Goal: Task Accomplishment & Management: Use online tool/utility

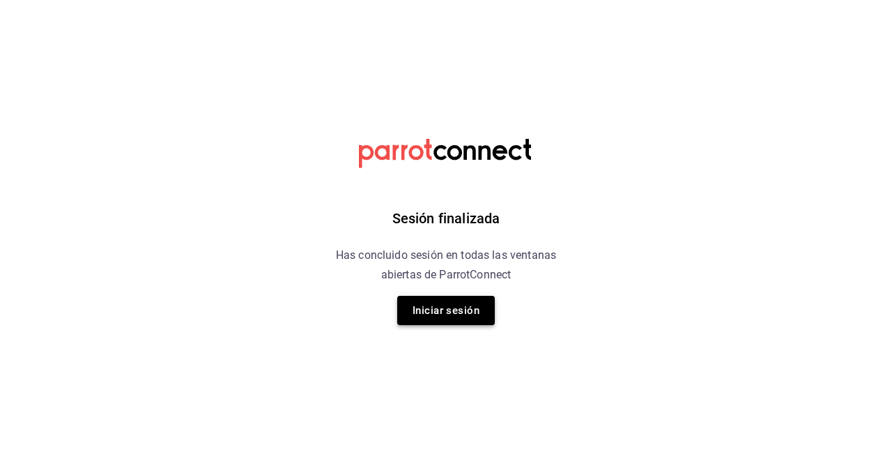
click at [427, 310] on button "Iniciar sesión" at bounding box center [446, 310] width 98 height 29
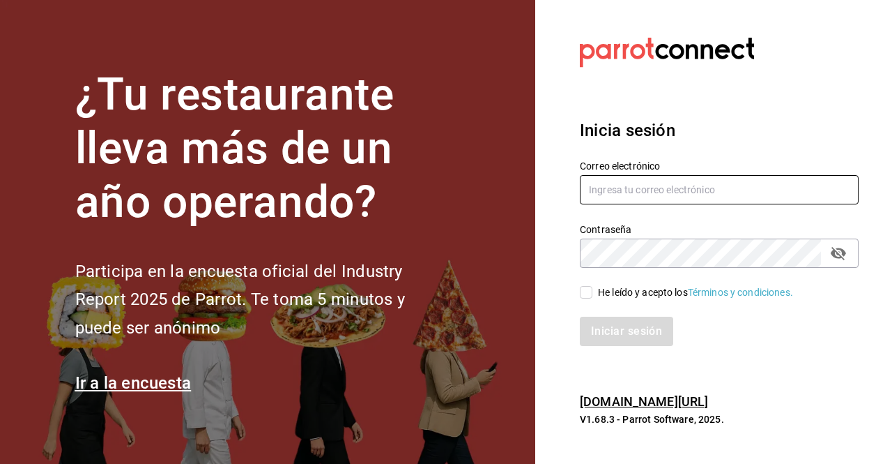
type input "gerencia.bungalo@1000shots.mx"
click at [584, 291] on input "He leído y acepto los Términos y condiciones." at bounding box center [586, 292] width 13 height 13
checkbox input "true"
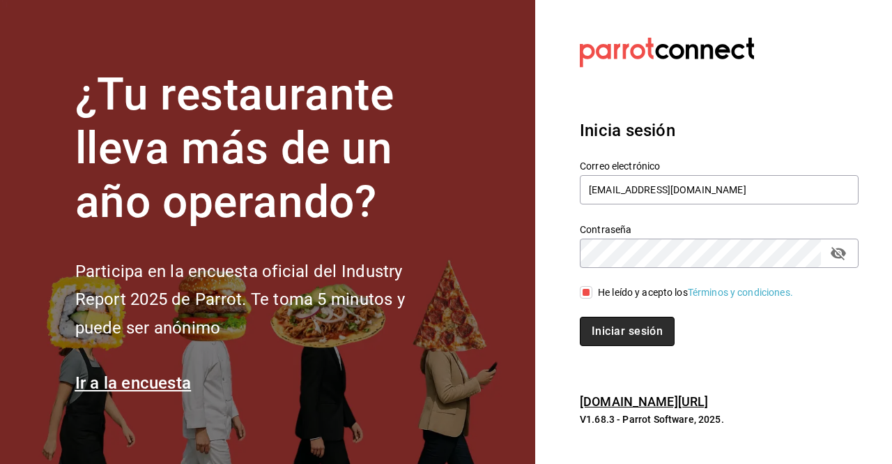
click at [612, 324] on button "Iniciar sesión" at bounding box center [627, 331] width 95 height 29
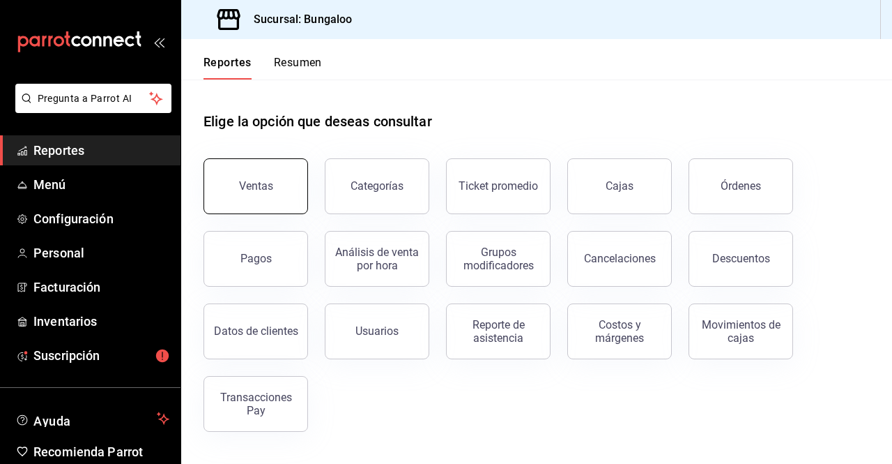
click at [243, 203] on button "Ventas" at bounding box center [256, 186] width 105 height 56
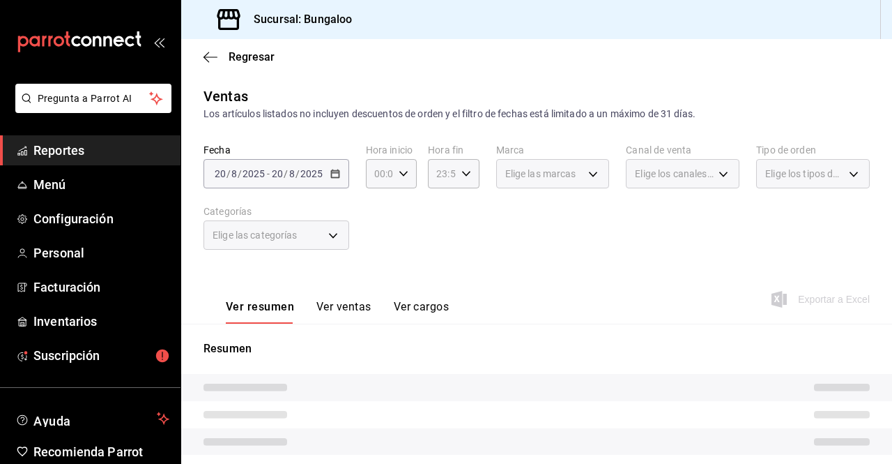
click at [320, 179] on div "[DATE] [DATE] - [DATE] [DATE]" at bounding box center [277, 173] width 146 height 29
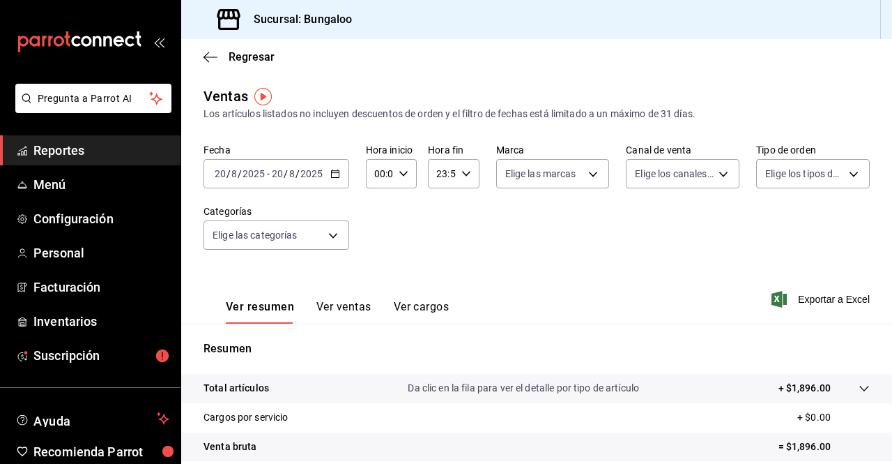
click at [335, 178] on \(Stroke\) "button" at bounding box center [335, 174] width 8 height 8
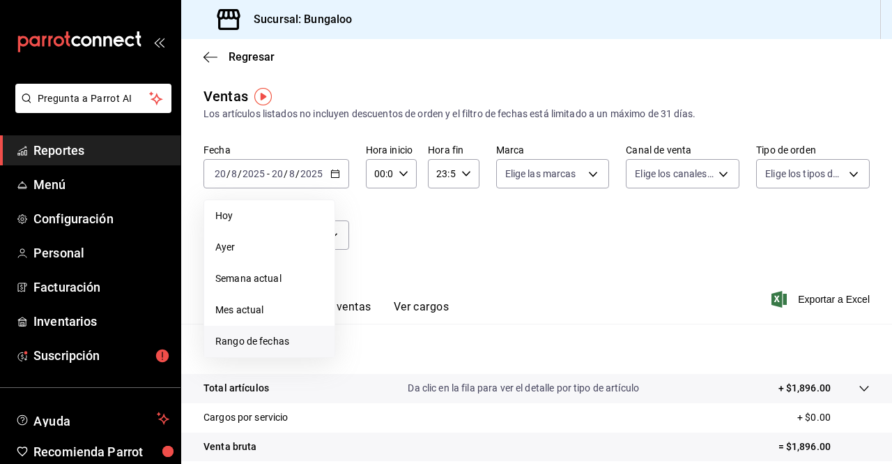
click at [234, 337] on span "Rango de fechas" at bounding box center [269, 341] width 108 height 15
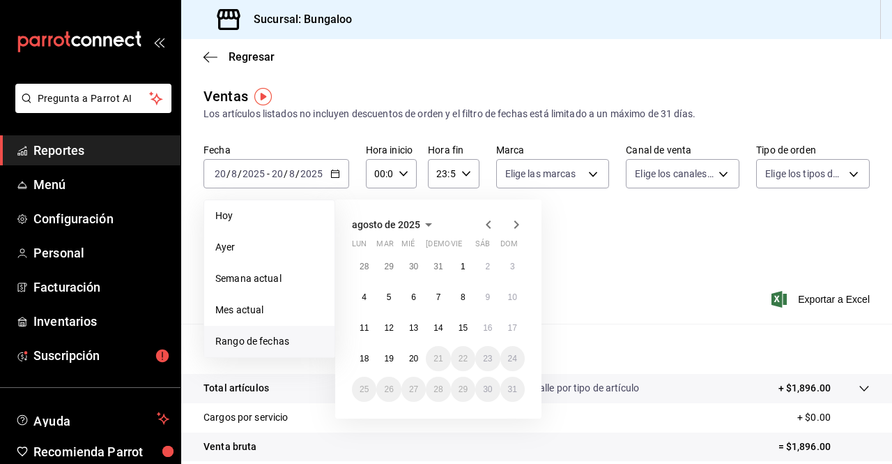
click at [484, 228] on icon "button" at bounding box center [488, 224] width 17 height 17
click at [389, 261] on button "1" at bounding box center [388, 266] width 24 height 25
click at [441, 391] on abbr "31" at bounding box center [438, 389] width 9 height 10
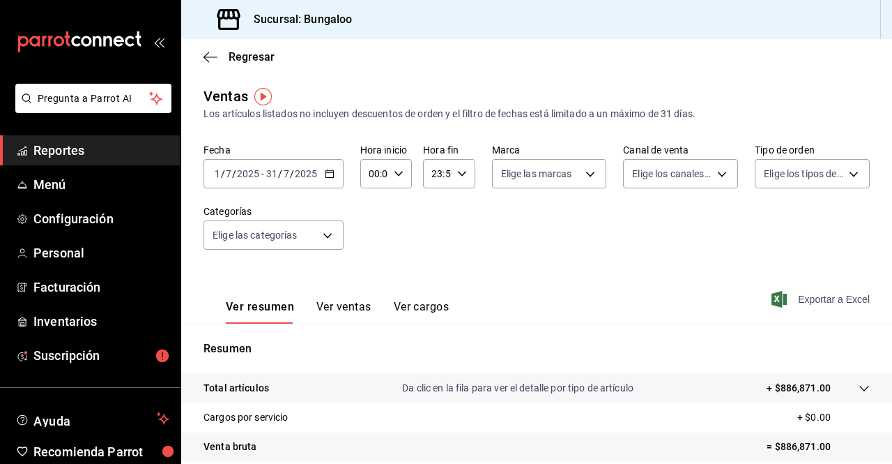
click at [819, 301] on span "Exportar a Excel" at bounding box center [823, 299] width 96 height 17
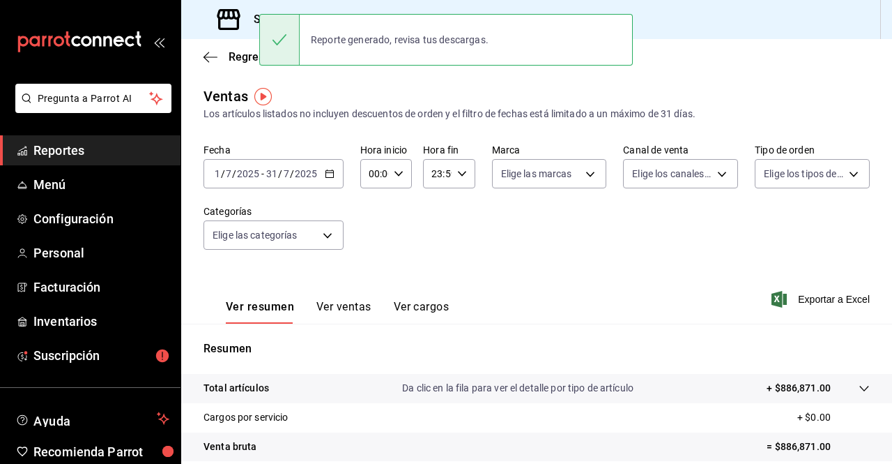
click at [290, 175] on span "/" at bounding box center [292, 173] width 4 height 11
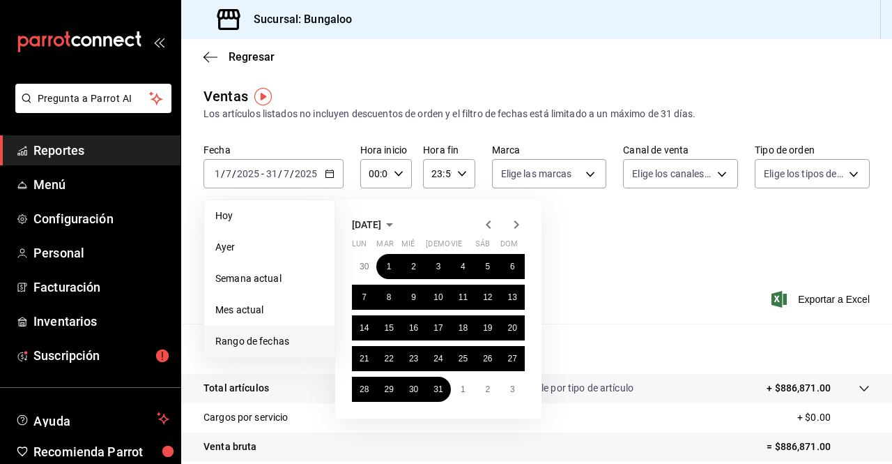
click at [75, 151] on span "Reportes" at bounding box center [101, 150] width 136 height 19
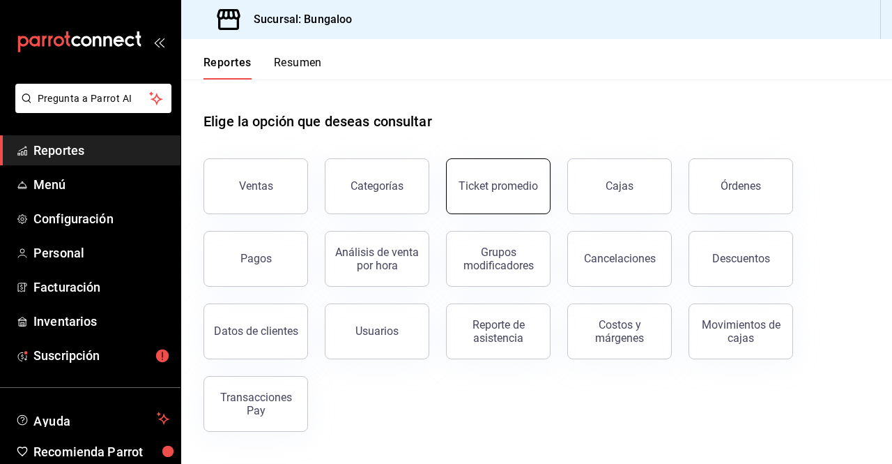
click at [462, 206] on button "Ticket promedio" at bounding box center [498, 186] width 105 height 56
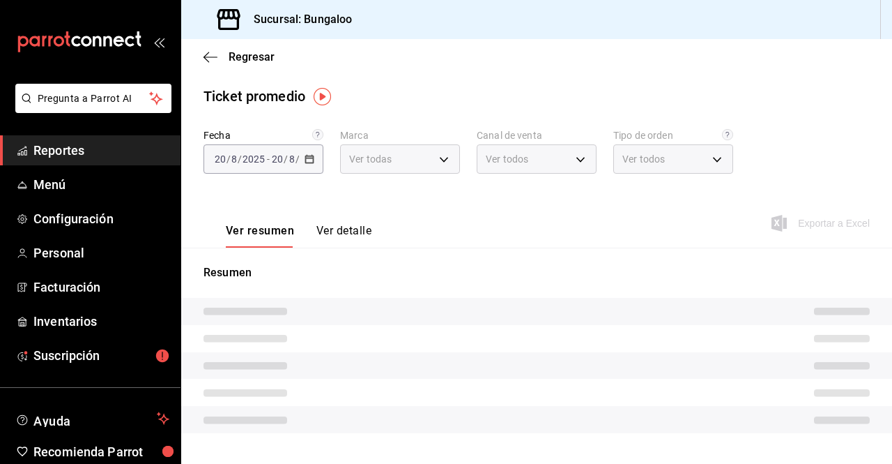
type input "0bdc5d93-eb00-48dd-bc55-65f27fc88390"
type input "PARROT,UBER_EATS,RAPPI,DIDI_FOOD,ONLINE"
type input "33501c01-0078-42fb-9468-62b3ba98b894,8315ad69-b18c-4607-9955-a7bdd5985064,408be…"
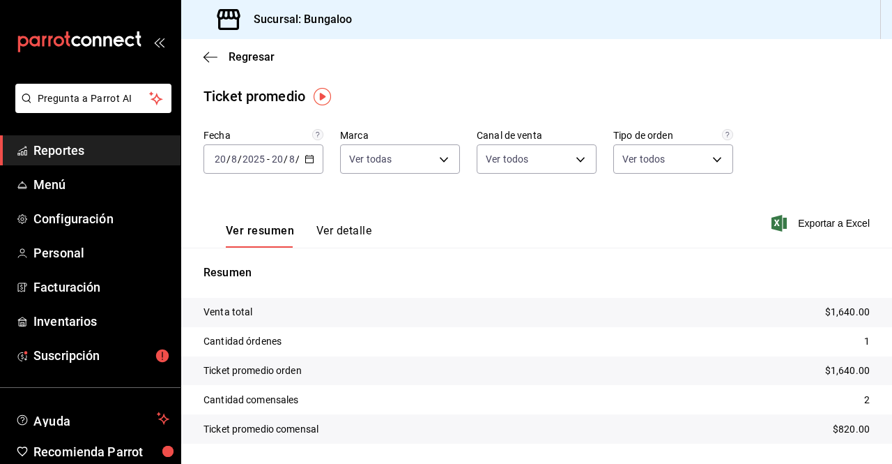
click at [264, 161] on input "2025" at bounding box center [254, 158] width 24 height 11
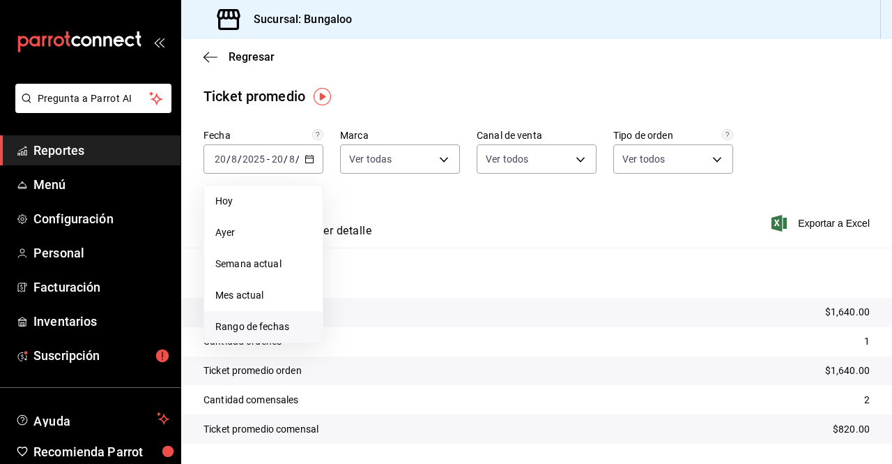
click at [250, 322] on span "Rango de fechas" at bounding box center [263, 326] width 96 height 15
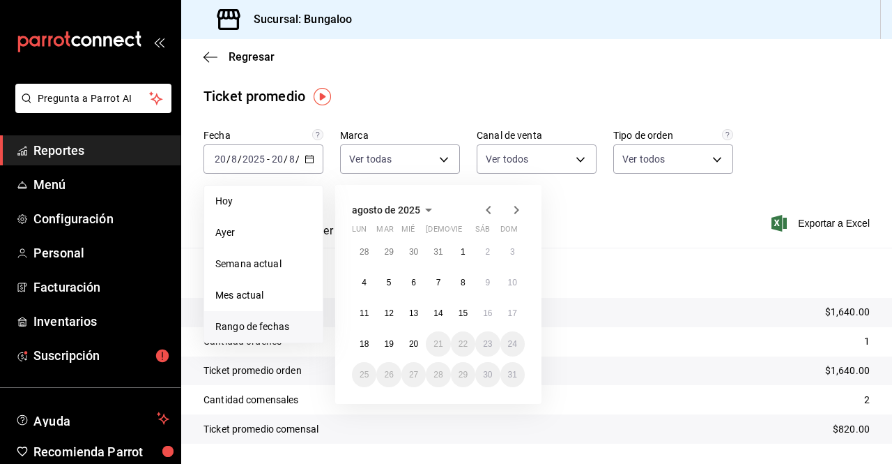
click at [488, 206] on icon "button" at bounding box center [488, 209] width 17 height 17
click at [390, 250] on abbr "1" at bounding box center [389, 252] width 5 height 10
click at [444, 374] on button "31" at bounding box center [438, 374] width 24 height 25
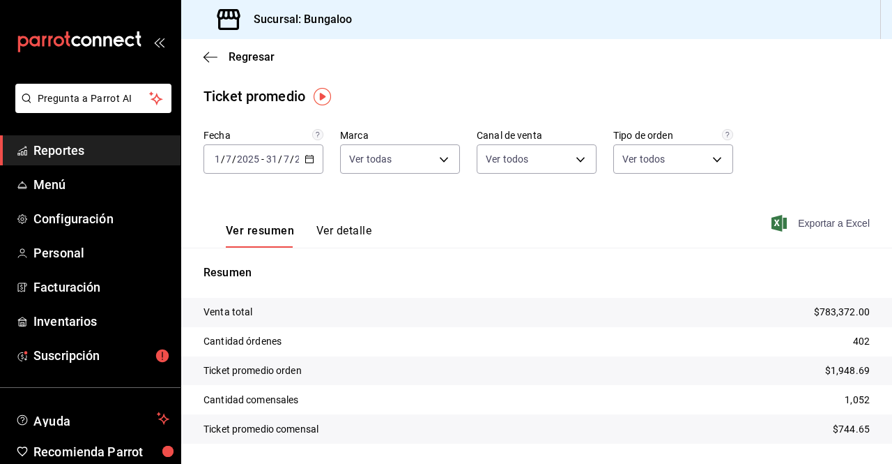
click at [804, 229] on span "Exportar a Excel" at bounding box center [823, 223] width 96 height 17
